Goal: Task Accomplishment & Management: Use online tool/utility

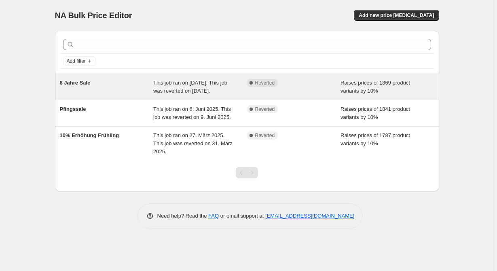
click at [110, 93] on div "8 Jahre Sale" at bounding box center [107, 87] width 94 height 16
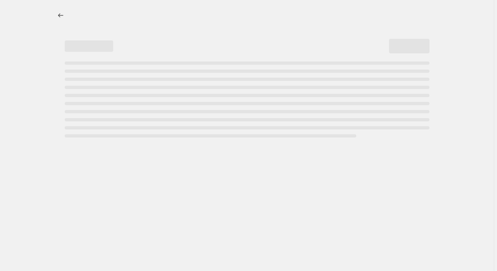
select select "percentage"
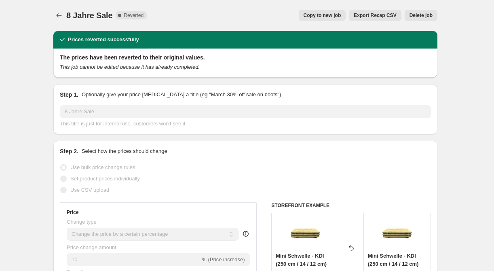
click at [61, 15] on icon "Price change jobs" at bounding box center [59, 15] width 8 height 8
